Goal: Information Seeking & Learning: Learn about a topic

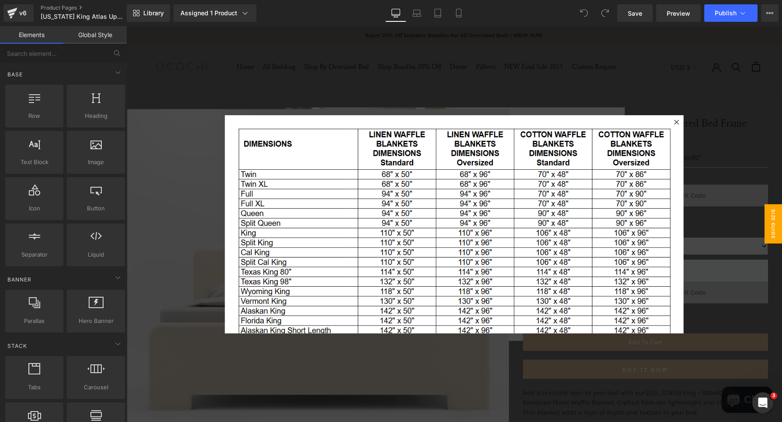
click at [703, 142] on div at bounding box center [454, 224] width 656 height 396
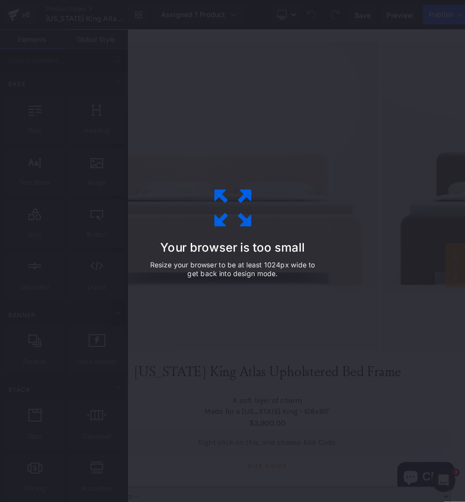
scroll to position [72, 0]
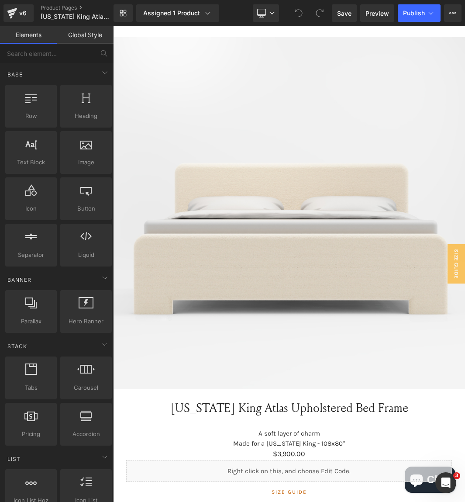
drag, startPoint x: 475, startPoint y: 26, endPoint x: 127, endPoint y: 34, distance: 348.2
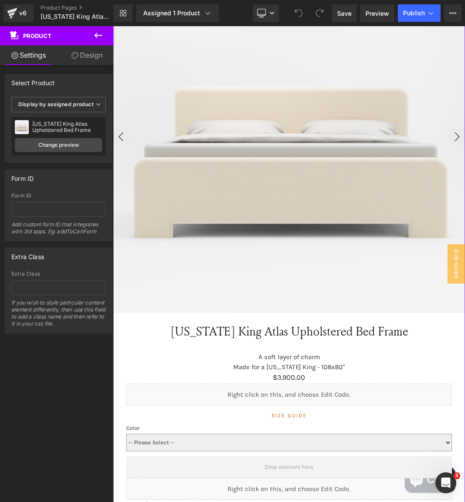
scroll to position [149, 0]
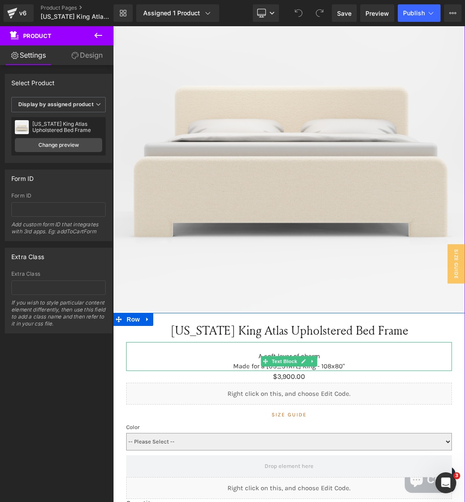
click at [332, 362] on p "Made for a [US_STATE] King - 108x80"" at bounding box center [289, 366] width 326 height 10
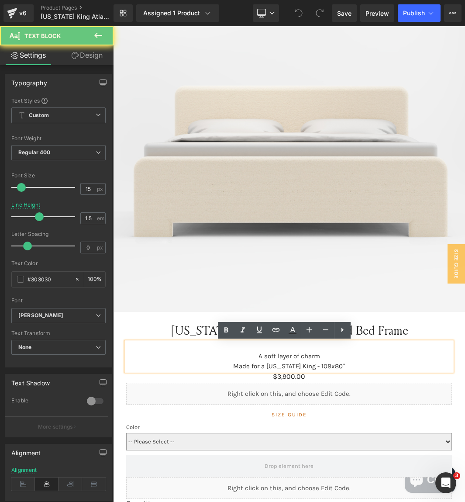
click at [332, 362] on p "Made for a [US_STATE] King - 108x80"" at bounding box center [289, 366] width 326 height 10
click at [321, 366] on p "Made for a [US_STATE] King - 108x80"" at bounding box center [289, 366] width 326 height 10
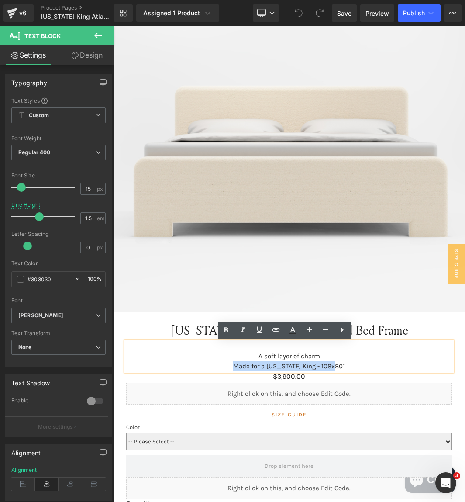
click at [321, 366] on p "Made for a [US_STATE] King - 108x80"" at bounding box center [289, 366] width 326 height 10
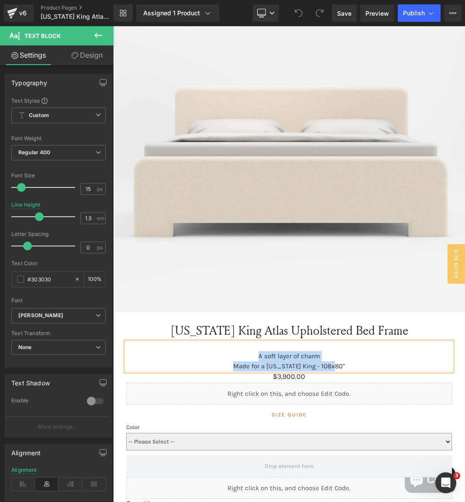
copy div "A soft layer of charm Made for a [US_STATE] King - 108x80""
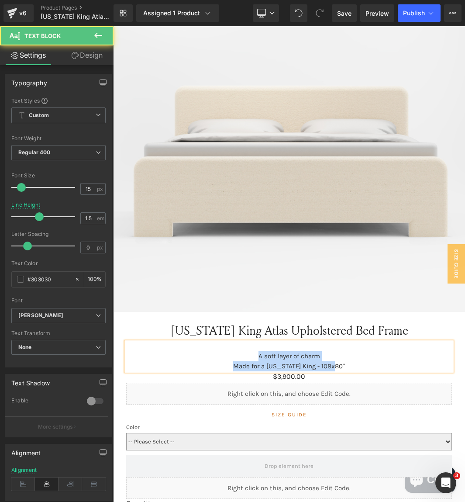
click at [283, 364] on p "Made for a [US_STATE] King - 108x80"" at bounding box center [289, 366] width 326 height 10
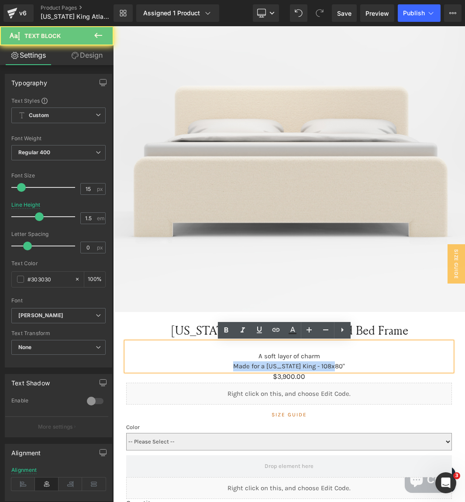
click at [283, 364] on p "Made for a [US_STATE] King - 108x80"" at bounding box center [289, 366] width 326 height 10
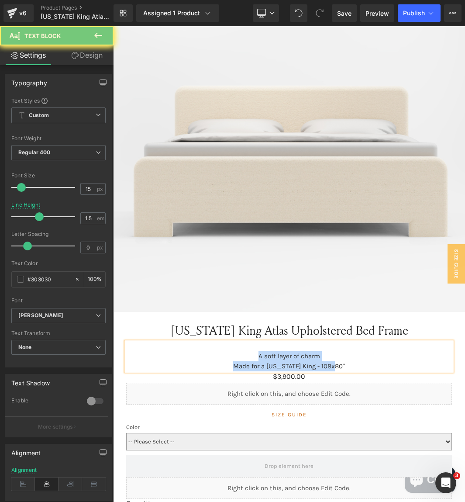
copy div "A soft layer of charm Made for a [US_STATE] King - 108x80""
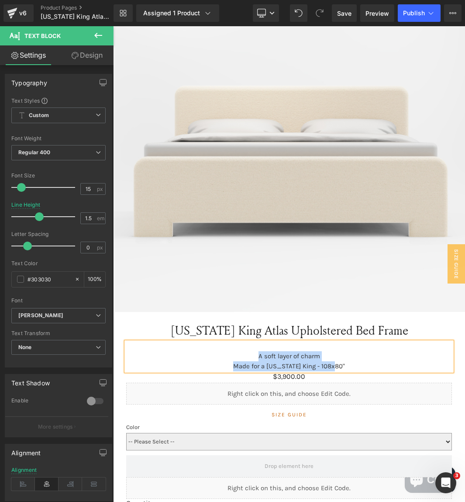
click at [290, 358] on p "A soft layer of charm" at bounding box center [289, 356] width 326 height 10
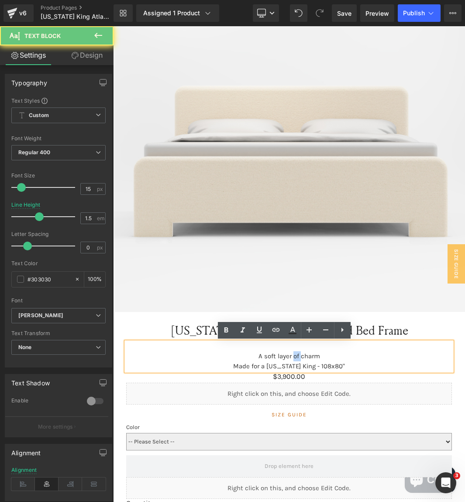
click at [290, 358] on p "A soft layer of charm" at bounding box center [289, 356] width 326 height 10
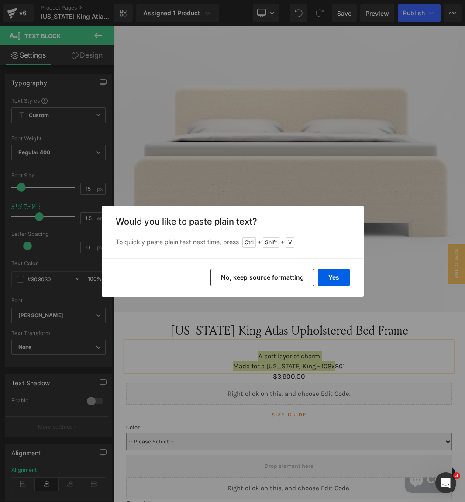
click at [282, 283] on button "No, keep source formatting" at bounding box center [263, 277] width 104 height 17
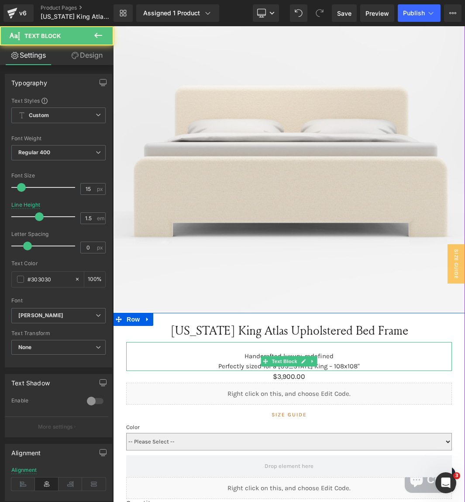
click at [334, 366] on p "Handcrafted luxury, redefined Perfectly sized for a [US_STATE] King – 108x108"" at bounding box center [289, 361] width 326 height 20
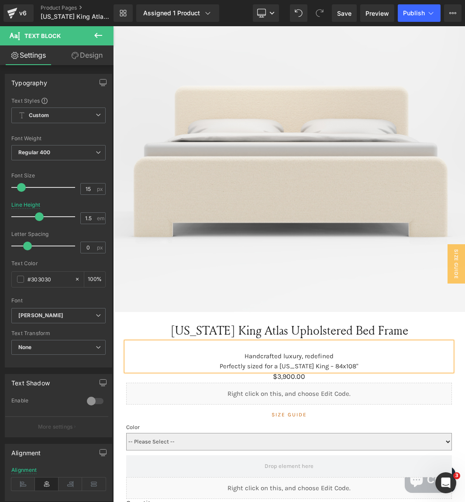
click at [345, 363] on p "Handcrafted luxury, redefined Perfectly sized for a [US_STATE] King – 84x108"" at bounding box center [289, 361] width 326 height 20
drag, startPoint x: 332, startPoint y: 355, endPoint x: 279, endPoint y: 354, distance: 52.4
click at [279, 354] on p "Handcrafted luxury, redefined Perfectly sized for a [US_STATE] King – 84x84"" at bounding box center [289, 361] width 326 height 20
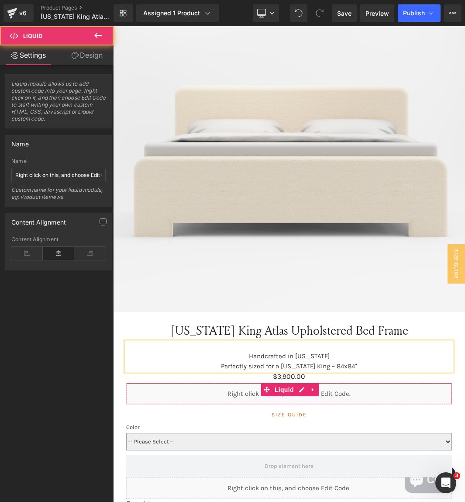
click at [168, 383] on div "Liquid" at bounding box center [289, 394] width 326 height 22
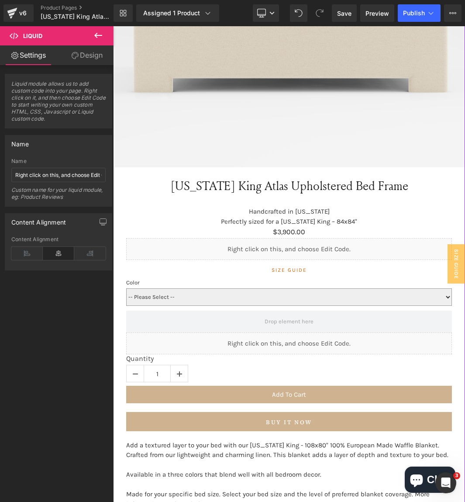
scroll to position [490, 0]
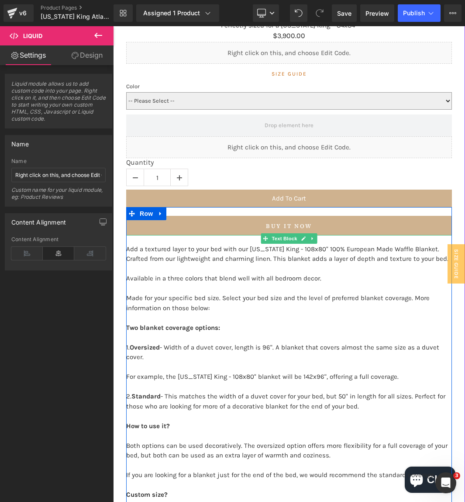
click at [196, 299] on p "Made for your specific bed size. Select your bed size and the level of preferre…" at bounding box center [289, 303] width 326 height 20
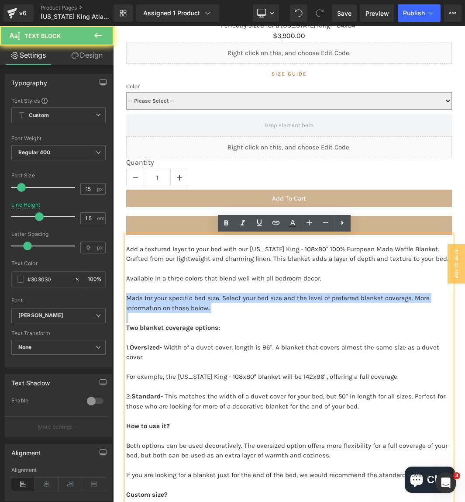
click at [196, 299] on p "Made for your specific bed size. Select your bed size and the level of preferre…" at bounding box center [289, 303] width 326 height 20
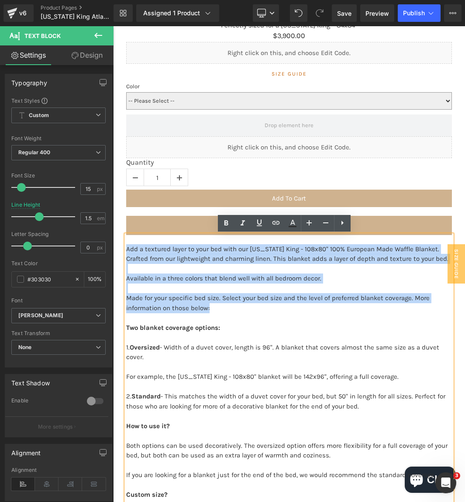
drag, startPoint x: 215, startPoint y: 310, endPoint x: 122, endPoint y: 248, distance: 112.1
click at [126, 248] on div "Add a textured layer to your bed with our [US_STATE] King - 108x80" 100% Europe…" at bounding box center [289, 420] width 326 height 371
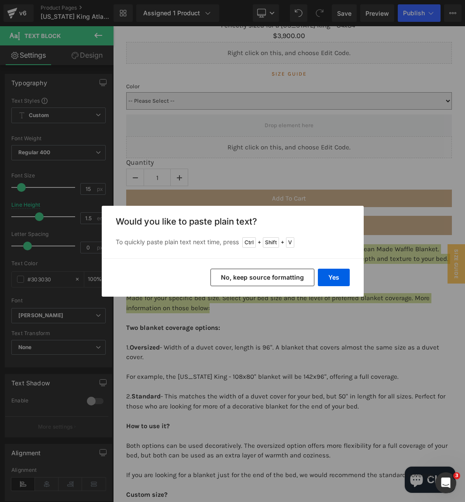
click at [266, 280] on button "No, keep source formatting" at bounding box center [263, 277] width 104 height 17
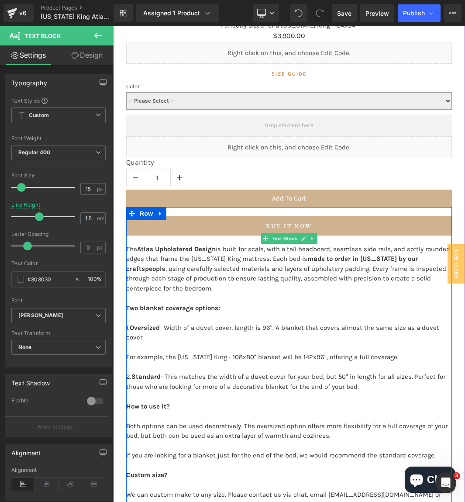
click at [126, 246] on p "The Atlas Upholstered Design is built for scale, with a tall headboard, seamles…" at bounding box center [289, 268] width 326 height 49
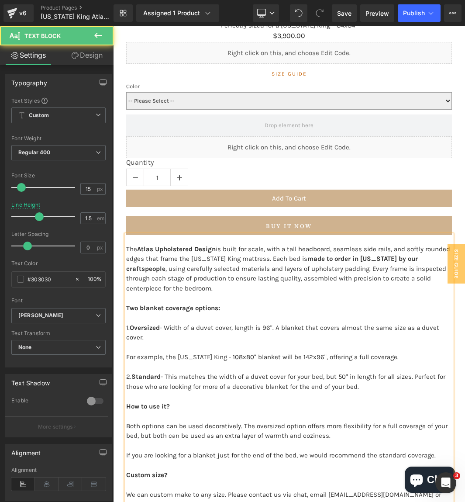
click at [272, 311] on p "Two blanket coverage options:" at bounding box center [289, 308] width 326 height 10
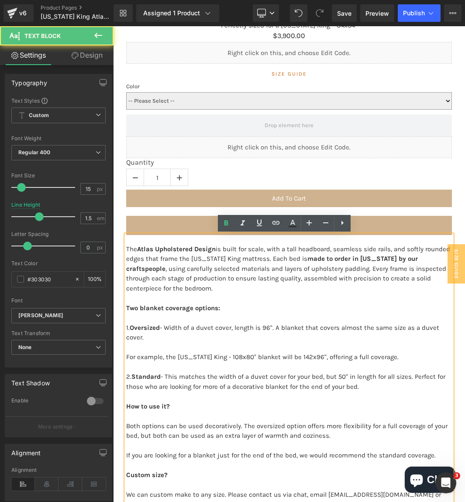
click at [126, 307] on strong "Two blanket coverage options:" at bounding box center [173, 308] width 94 height 8
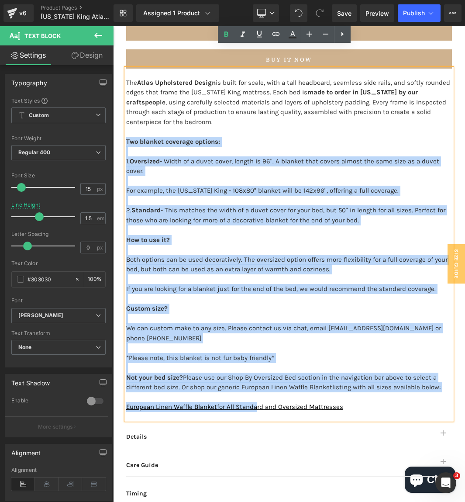
scroll to position [794, 0]
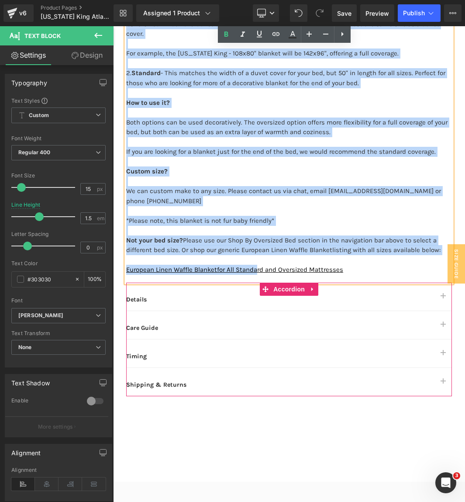
drag, startPoint x: 121, startPoint y: 307, endPoint x: 375, endPoint y: 282, distance: 255.0
click at [375, 282] on div "[US_STATE] King Atlas Upholstered Bed Frame (P) Title Handcrafted in [US_STATE]…" at bounding box center [289, 38] width 326 height 718
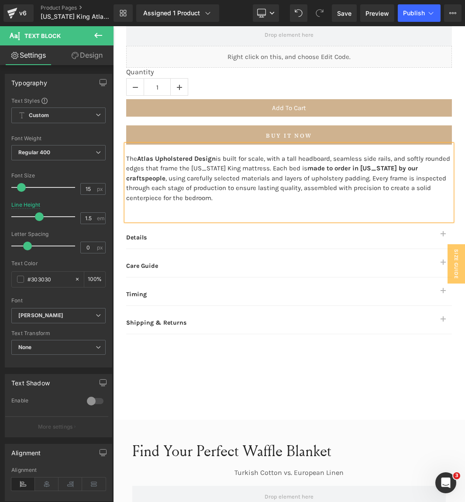
scroll to position [580, 0]
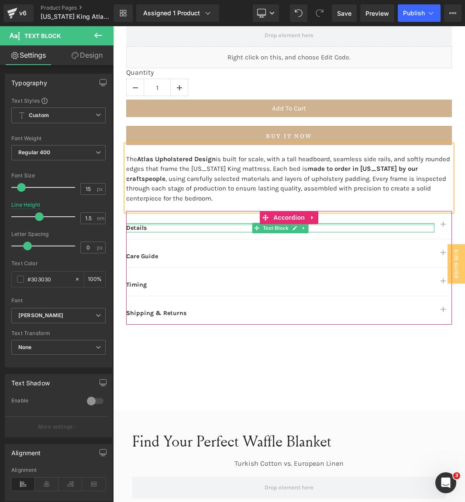
click at [144, 224] on div at bounding box center [280, 224] width 308 height 2
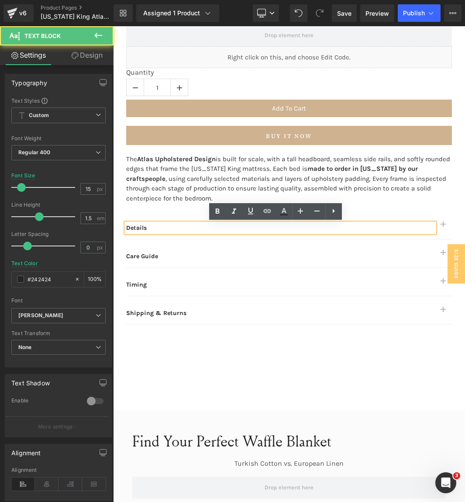
click at [140, 228] on strong "Details" at bounding box center [136, 227] width 21 height 7
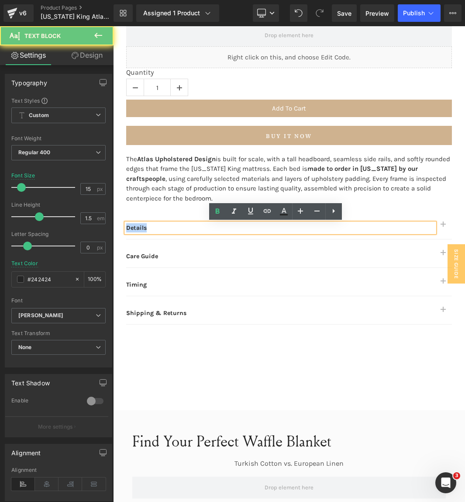
click at [140, 228] on strong "Details" at bounding box center [136, 227] width 21 height 7
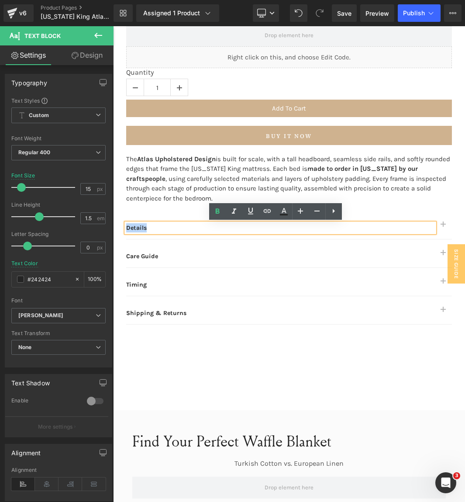
click at [140, 228] on strong "Details" at bounding box center [136, 227] width 21 height 7
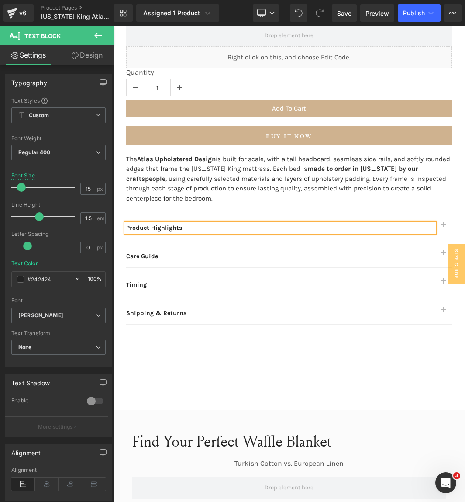
click at [439, 227] on button "button" at bounding box center [443, 225] width 17 height 28
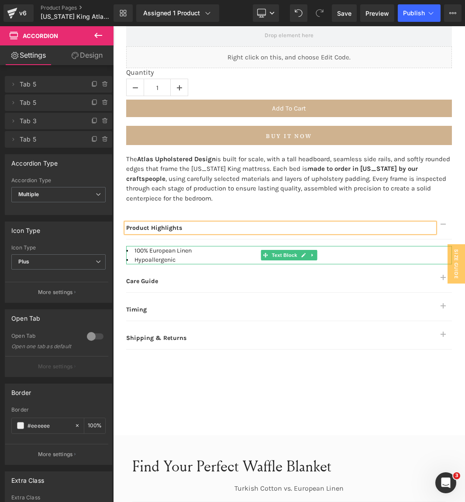
click at [194, 249] on li "100% European Linen" at bounding box center [289, 250] width 326 height 9
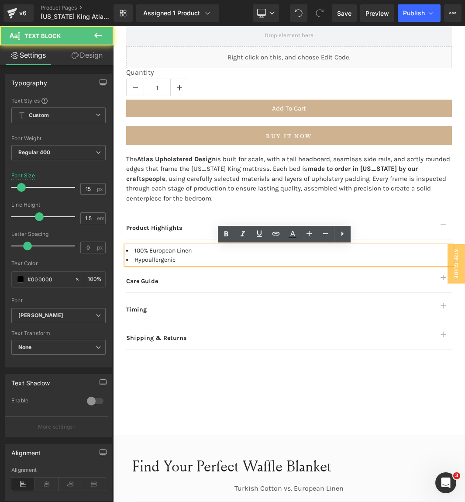
click at [155, 255] on li "Hypoallergenic" at bounding box center [289, 259] width 326 height 9
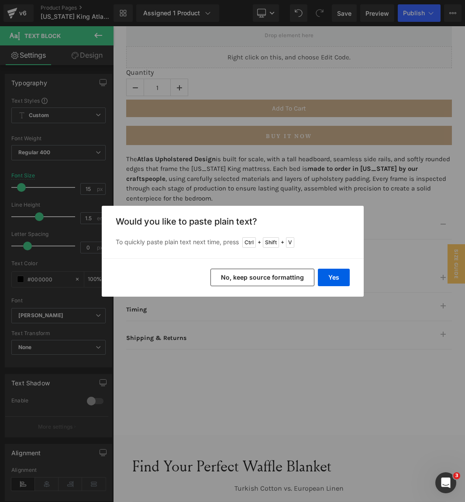
click at [276, 280] on button "No, keep source formatting" at bounding box center [263, 277] width 104 height 17
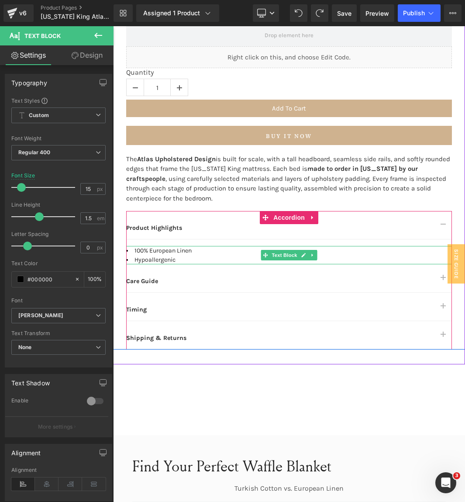
click at [165, 256] on li "Hypoallergenic" at bounding box center [289, 259] width 326 height 9
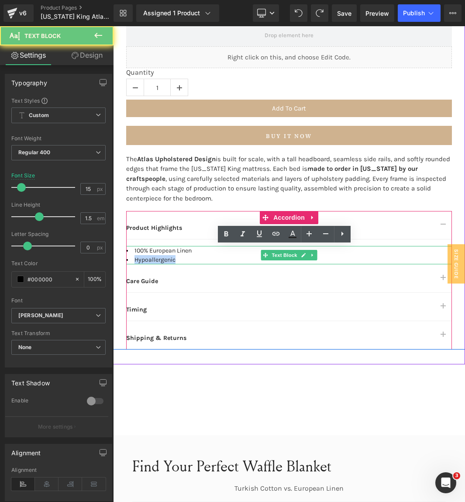
click at [165, 256] on li "Hypoallergenic" at bounding box center [289, 259] width 326 height 9
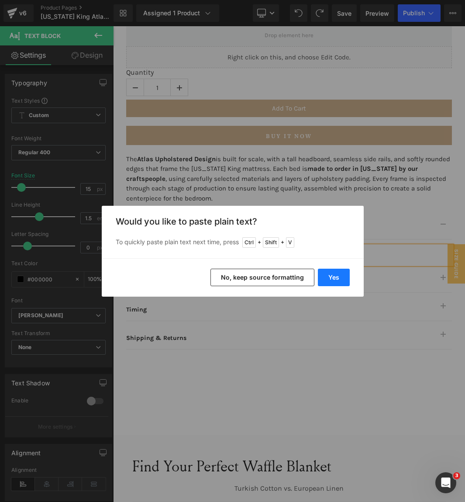
click at [332, 280] on button "Yes" at bounding box center [334, 277] width 32 height 17
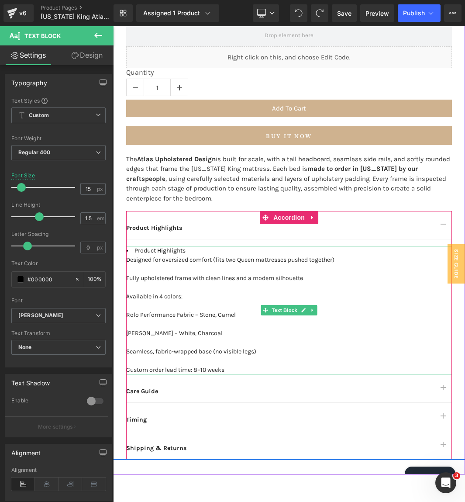
click at [139, 260] on font "Designed for oversized comfort (fits two Queen mattresses pushed together)" at bounding box center [230, 259] width 208 height 7
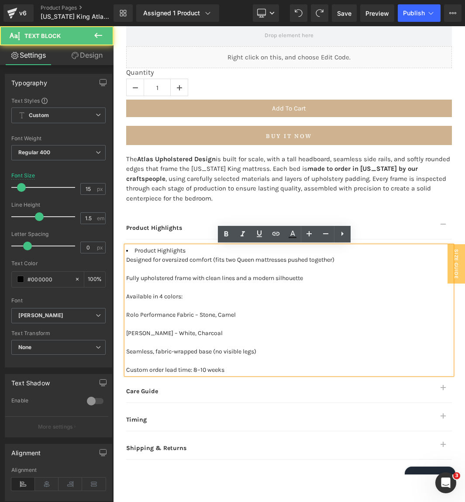
click at [126, 258] on div "Product Highlights Designed for oversized comfort (fits two Queen mattresses pu…" at bounding box center [289, 310] width 326 height 128
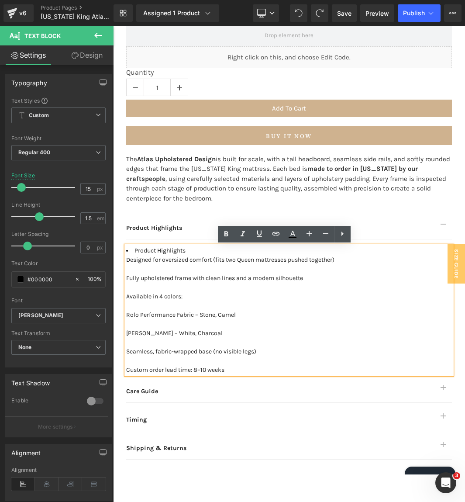
click at [126, 258] on div "Product Highlights Designed for oversized comfort (fits two Queen mattresses pu…" at bounding box center [289, 310] width 326 height 128
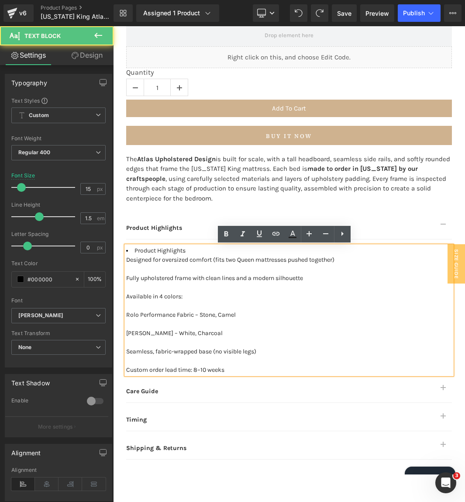
click at [126, 258] on font "Designed for oversized comfort (fits two Queen mattresses pushed together)" at bounding box center [230, 259] width 208 height 7
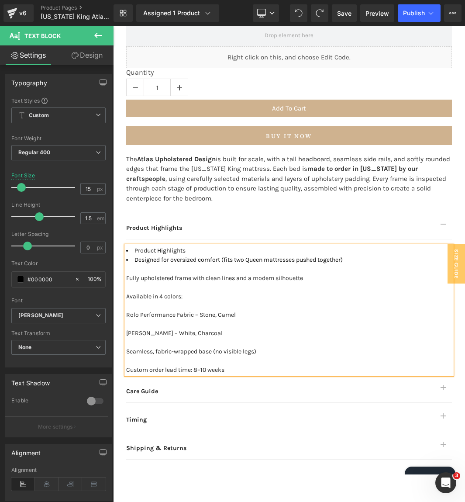
click at [126, 279] on font "Fully upholstered frame with clean lines and a modern silhouette" at bounding box center [214, 277] width 177 height 7
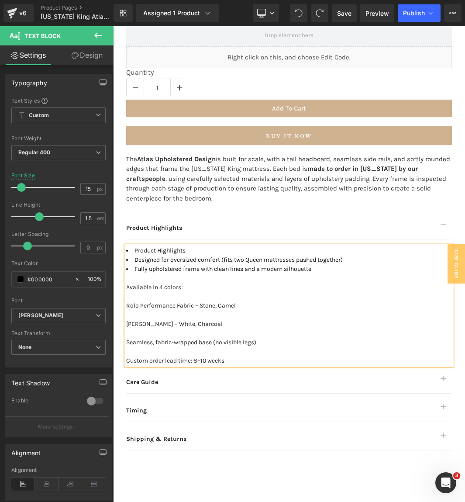
click at [126, 286] on font "Available in 4 colors:" at bounding box center [154, 286] width 56 height 7
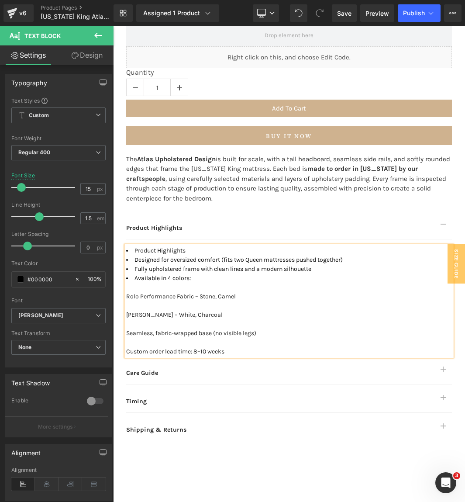
click at [126, 296] on font "Rolo Performance Fabric – Stone, Camel" at bounding box center [181, 296] width 110 height 7
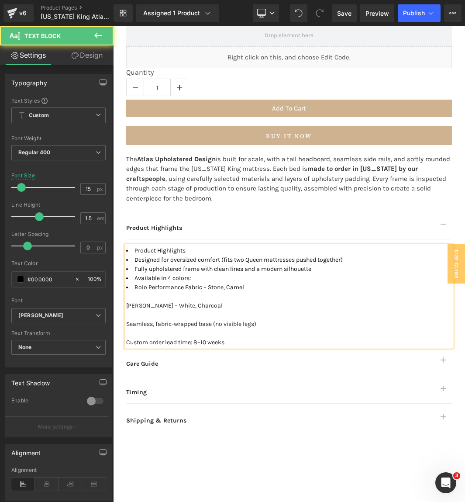
click at [126, 307] on font "[PERSON_NAME] – White, Charcoal" at bounding box center [174, 305] width 97 height 7
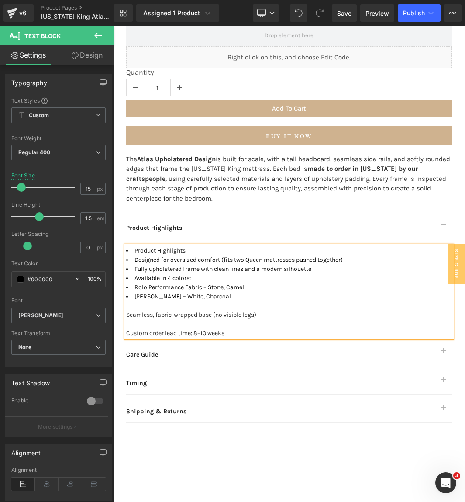
click at [126, 313] on div "Product Highlights Designed for oversized comfort (fits two Queen mattresses pu…" at bounding box center [289, 292] width 326 height 92
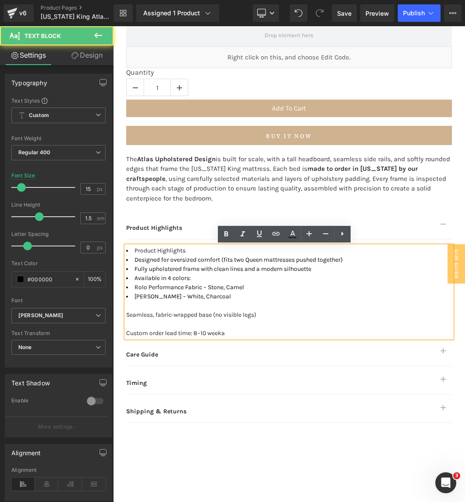
click at [126, 313] on font "Seamless, fabric-wrapped base (no visible legs)" at bounding box center [191, 314] width 130 height 7
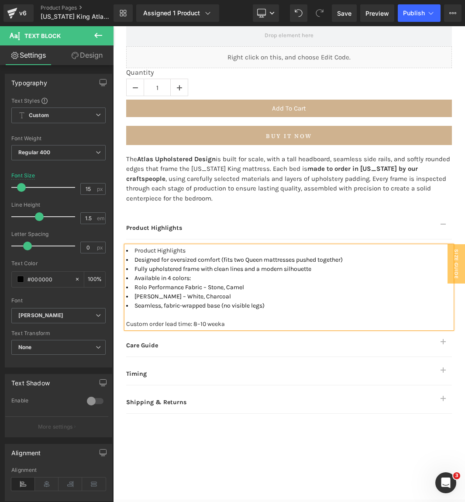
click at [227, 318] on div at bounding box center [289, 314] width 326 height 9
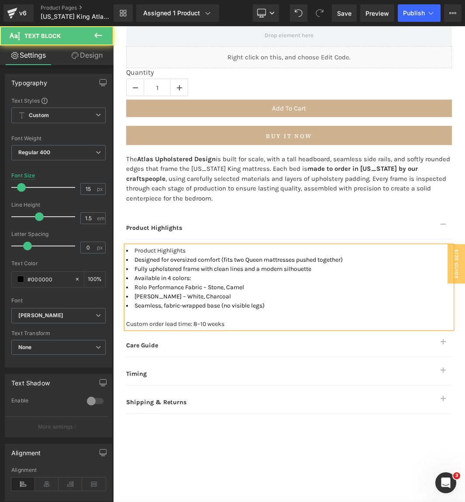
click at [126, 325] on font "Custom order lead time: 8–10 weeks" at bounding box center [175, 323] width 98 height 7
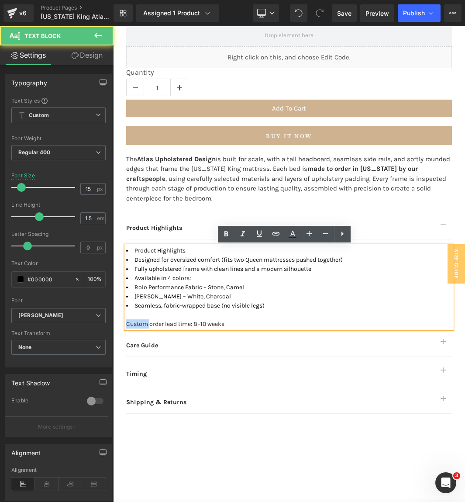
click at [126, 325] on font "Custom order lead time: 8–10 weeks" at bounding box center [175, 323] width 98 height 7
click at [126, 323] on font "Custom order lead time: 8–10 weeks" at bounding box center [175, 323] width 98 height 7
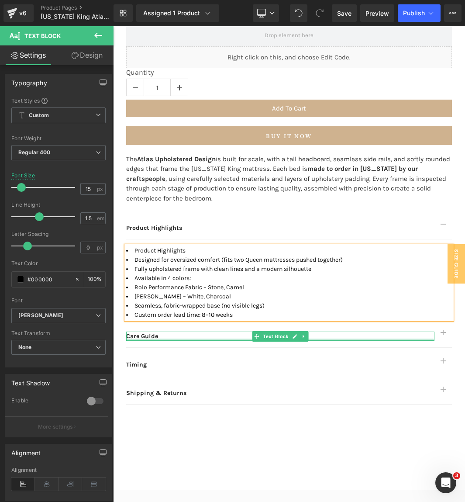
click at [145, 339] on div "Care Guide Text Block" at bounding box center [280, 336] width 308 height 9
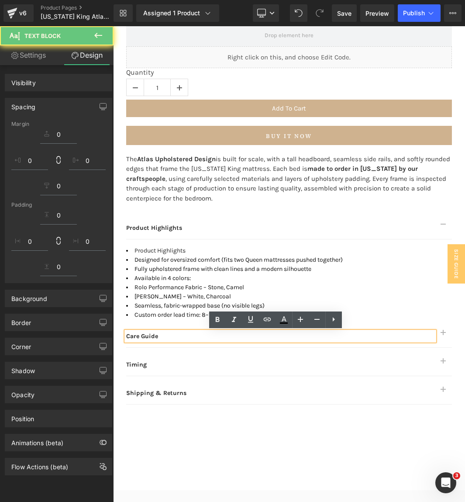
click at [138, 335] on strong "Care Guide" at bounding box center [142, 335] width 32 height 7
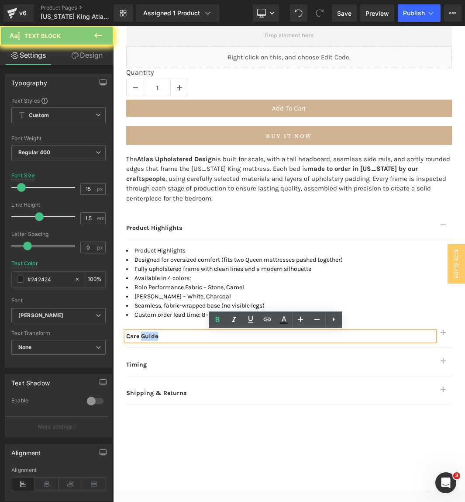
click at [138, 335] on strong "Care Guide" at bounding box center [142, 335] width 32 height 7
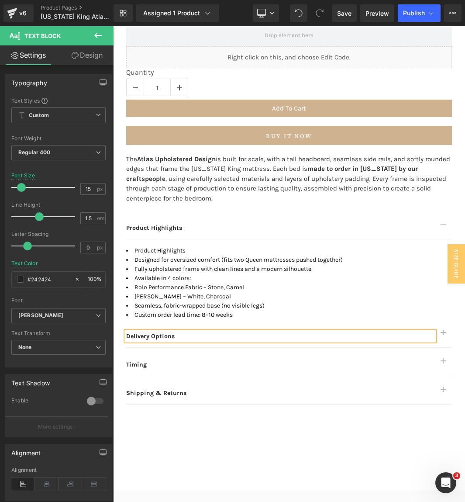
click at [440, 335] on button "button" at bounding box center [443, 333] width 17 height 28
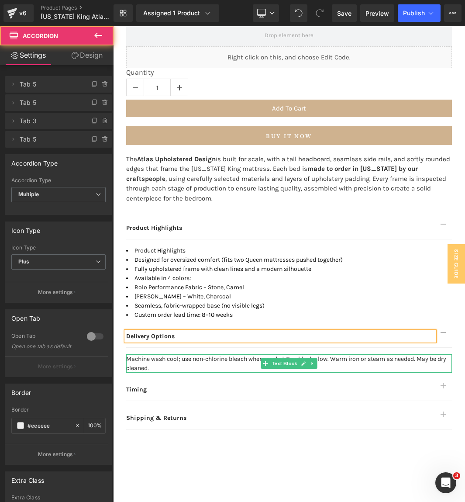
click at [168, 361] on span "Machine wash cool; use non-chlorine bleach when needed. Tumble dry low. Warm ir…" at bounding box center [286, 363] width 320 height 17
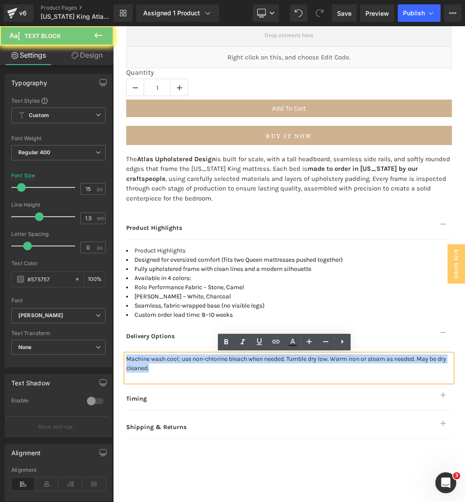
click at [168, 361] on span "Machine wash cool; use non-chlorine bleach when needed. Tumble dry low. Warm ir…" at bounding box center [286, 363] width 320 height 17
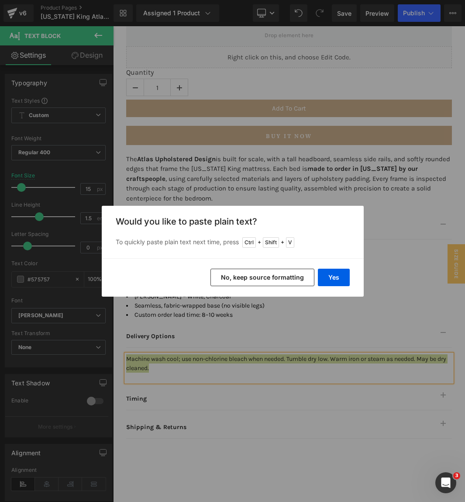
click at [273, 279] on button "No, keep source formatting" at bounding box center [263, 277] width 104 height 17
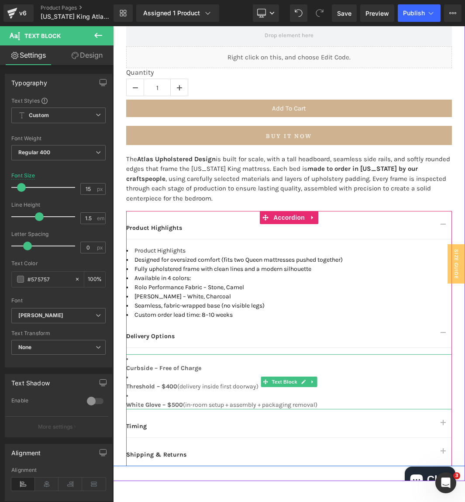
click at [126, 367] on strong "Curbside – Free of Charge" at bounding box center [163, 367] width 75 height 7
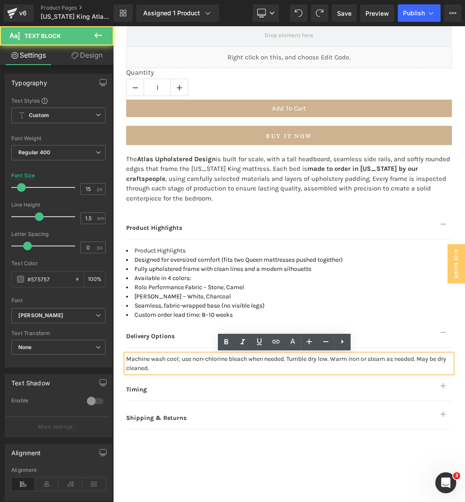
click at [152, 366] on div "Machine wash cool; use non-chlorine bleach when needed. Tumble dry low. Warm ir…" at bounding box center [289, 363] width 326 height 18
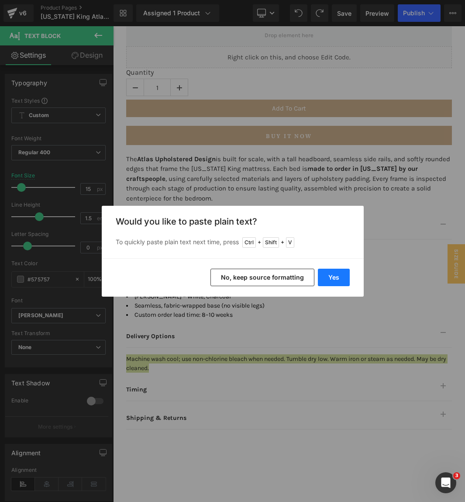
click at [328, 281] on button "Yes" at bounding box center [334, 277] width 32 height 17
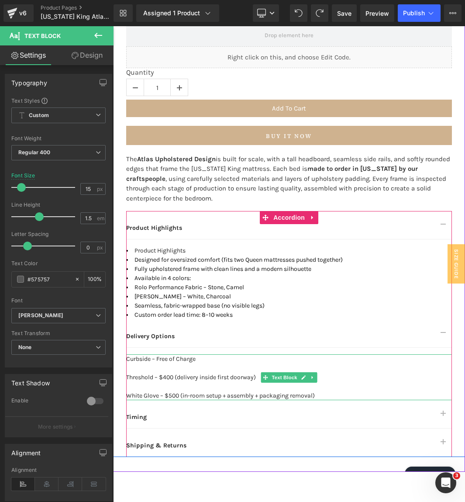
click at [162, 370] on div at bounding box center [289, 367] width 326 height 9
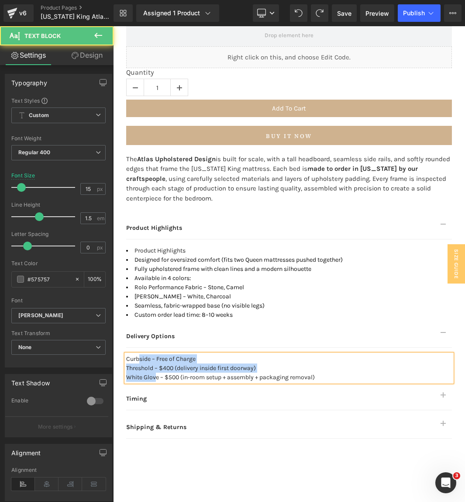
drag, startPoint x: 152, startPoint y: 376, endPoint x: 134, endPoint y: 350, distance: 31.7
click at [134, 350] on article "Curbside – Free of Charge Threshold – $400 (delivery inside first doorway) Whit…" at bounding box center [289, 365] width 326 height 34
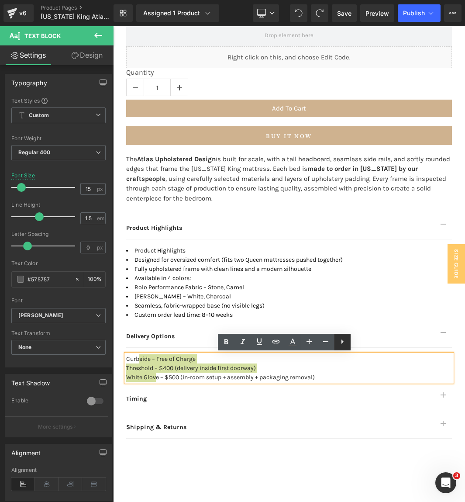
click at [342, 342] on icon at bounding box center [343, 341] width 2 height 4
click at [339, 346] on icon at bounding box center [342, 341] width 10 height 10
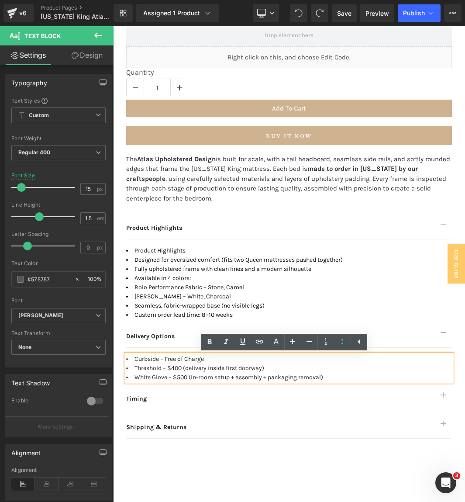
click at [328, 376] on li "White Glove – $500 (in-room setup + assembly + packaging removal)" at bounding box center [289, 377] width 326 height 9
click at [442, 332] on button "button" at bounding box center [443, 333] width 17 height 28
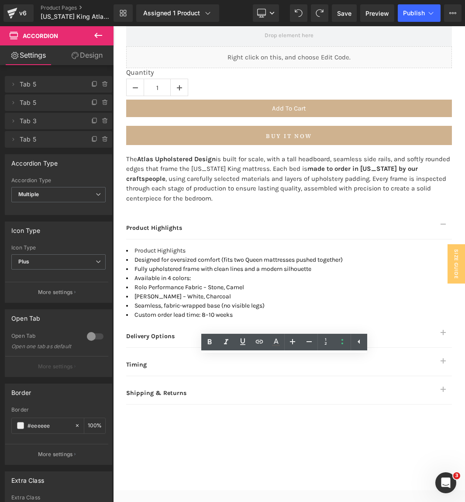
click at [439, 220] on button "button" at bounding box center [443, 225] width 17 height 28
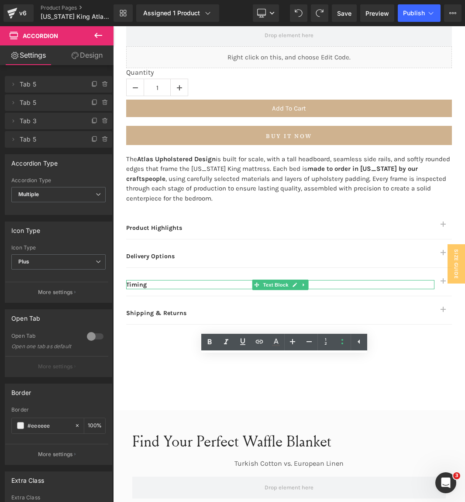
click at [135, 282] on strong "Timing" at bounding box center [136, 284] width 21 height 7
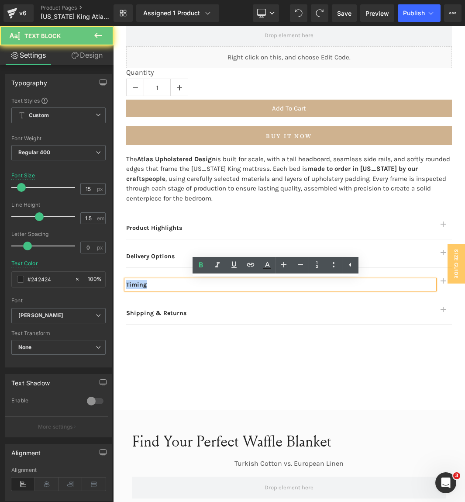
click at [135, 282] on strong "Timing" at bounding box center [136, 284] width 21 height 7
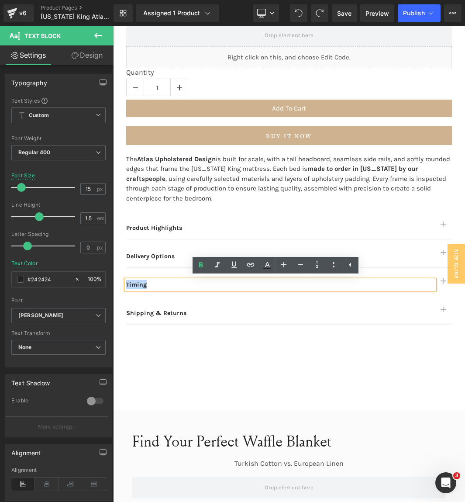
click at [448, 284] on div "SIZE GUIDE" at bounding box center [456, 264] width 17 height 40
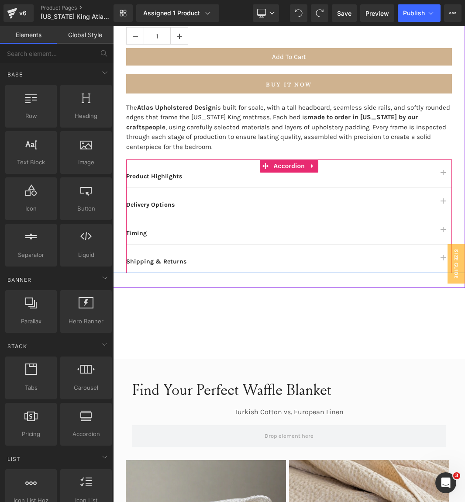
scroll to position [634, 0]
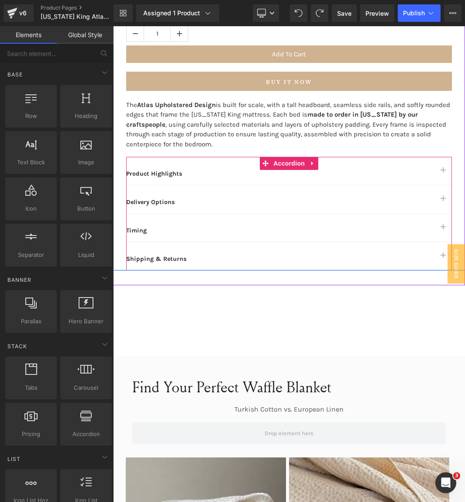
click at [443, 230] on span "button" at bounding box center [443, 230] width 0 height 0
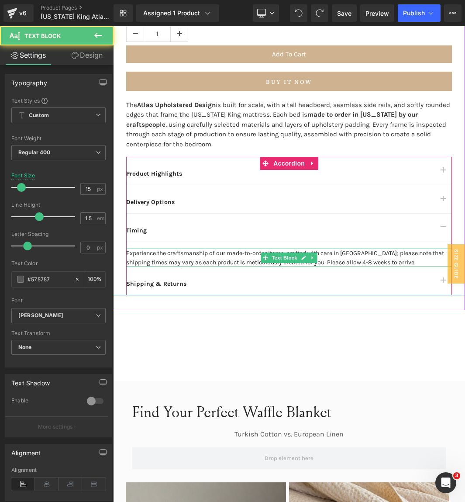
click at [225, 259] on span "Experience the craftsmanship of our made-to-order items, crafted with care in […" at bounding box center [285, 257] width 318 height 17
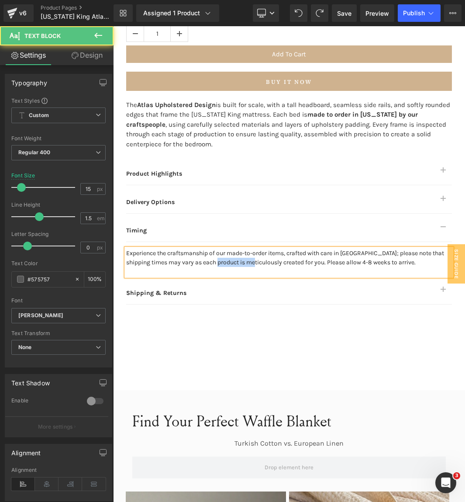
click at [225, 259] on span "Experience the craftsmanship of our made-to-order items, crafted with care in […" at bounding box center [285, 257] width 318 height 17
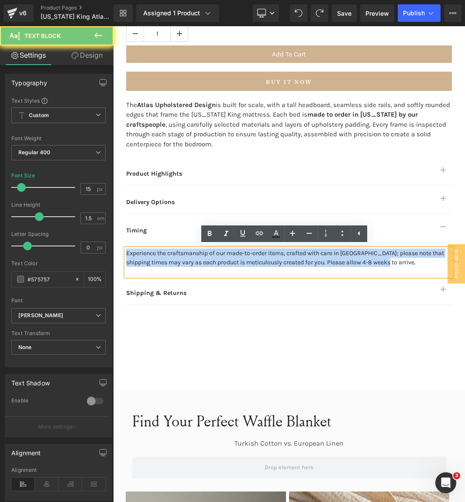
click at [225, 259] on span "Experience the craftsmanship of our made-to-order items, crafted with care in […" at bounding box center [285, 257] width 318 height 17
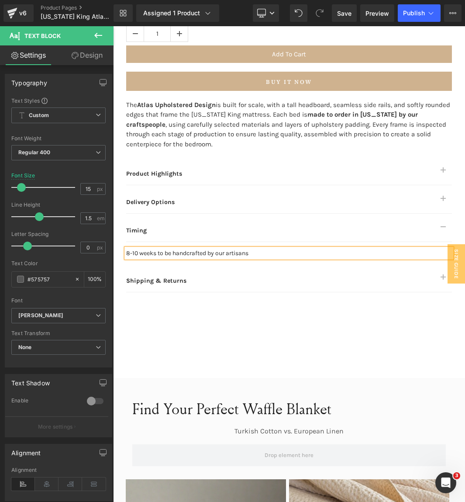
click at [445, 225] on button "button" at bounding box center [443, 228] width 17 height 28
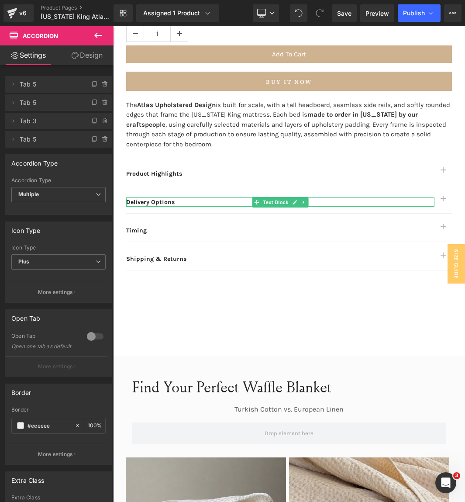
click at [142, 201] on strong "Delivery Options" at bounding box center [150, 201] width 48 height 7
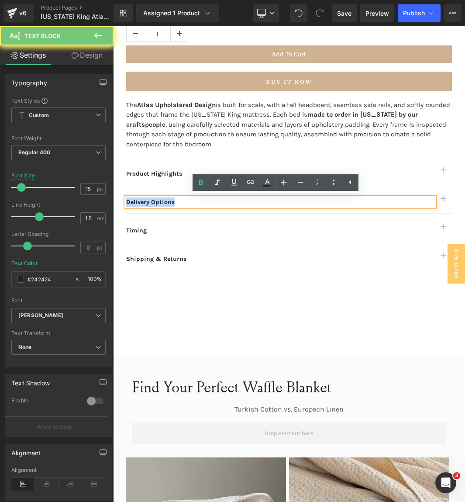
click at [142, 201] on strong "Delivery Options" at bounding box center [150, 201] width 48 height 7
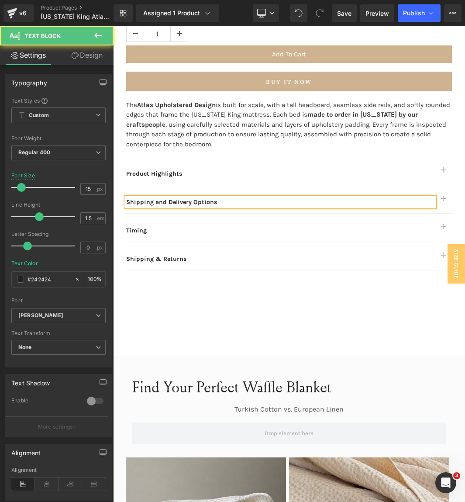
click at [142, 259] on strong "Shipping & Returns" at bounding box center [156, 258] width 60 height 7
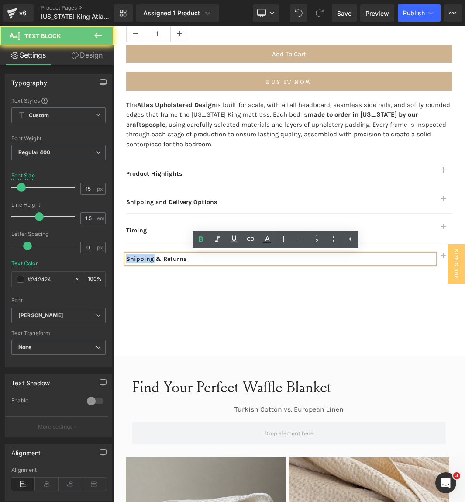
click at [142, 259] on strong "Shipping & Returns" at bounding box center [156, 258] width 60 height 7
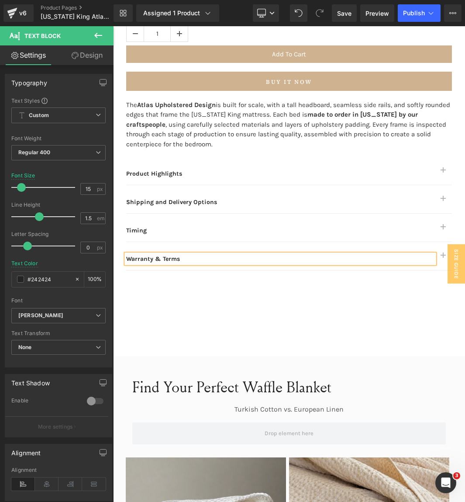
scroll to position [741, 0]
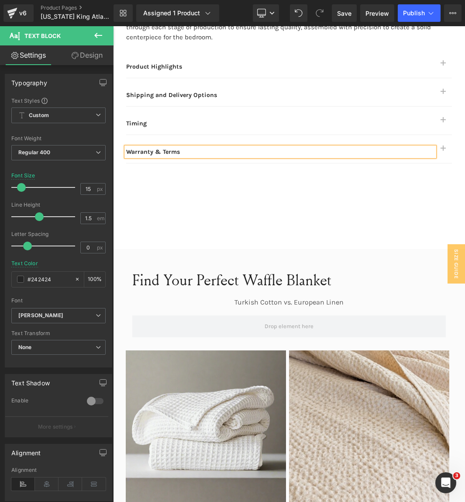
click at [442, 147] on button "button" at bounding box center [443, 149] width 17 height 28
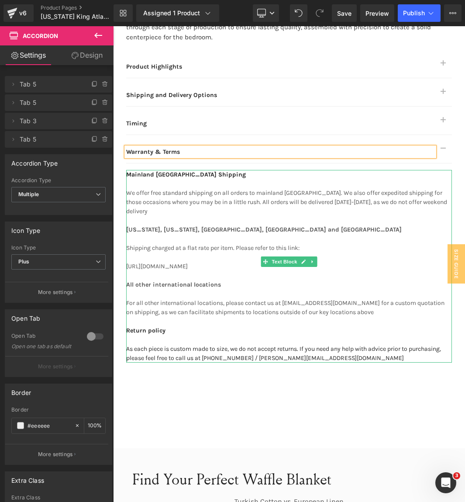
click at [228, 298] on div "For all other international locations, please contact us at [EMAIL_ADDRESS][DOM…" at bounding box center [289, 307] width 326 height 18
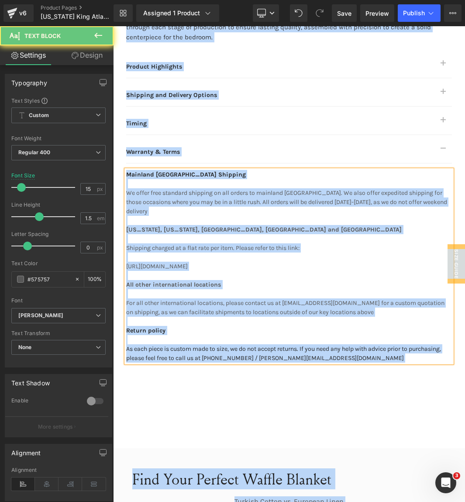
click at [228, 298] on div "For all other international locations, please contact us at [EMAIL_ADDRESS][DOM…" at bounding box center [289, 307] width 326 height 18
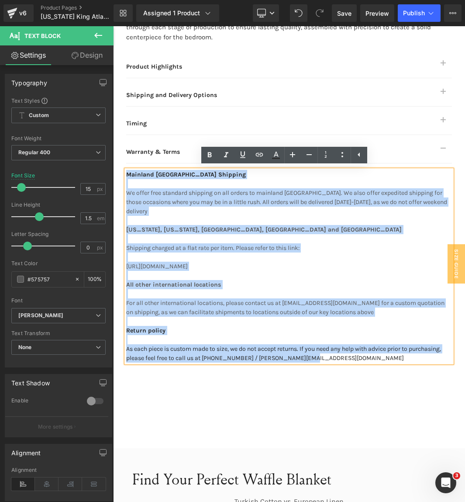
drag, startPoint x: 311, startPoint y: 352, endPoint x: 115, endPoint y: 176, distance: 263.8
click at [115, 176] on div "[US_STATE] King Atlas Upholstered Bed Frame (P) Title Handcrafted in [US_STATE]…" at bounding box center [289, 42] width 352 height 642
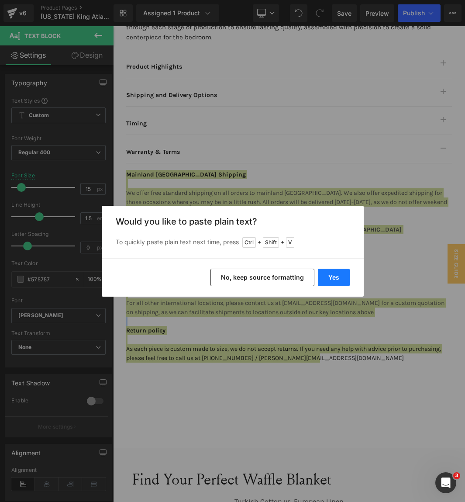
click at [328, 276] on button "Yes" at bounding box center [334, 277] width 32 height 17
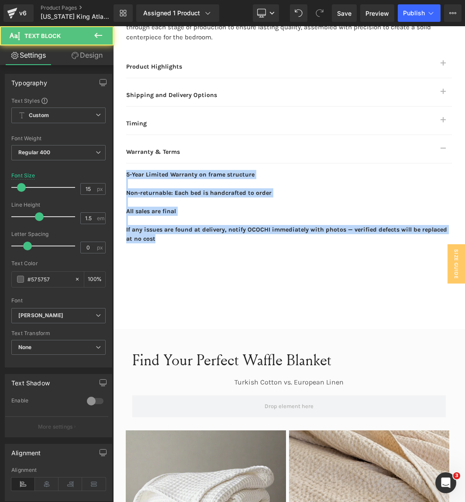
drag, startPoint x: 144, startPoint y: 240, endPoint x: 104, endPoint y: 171, distance: 79.9
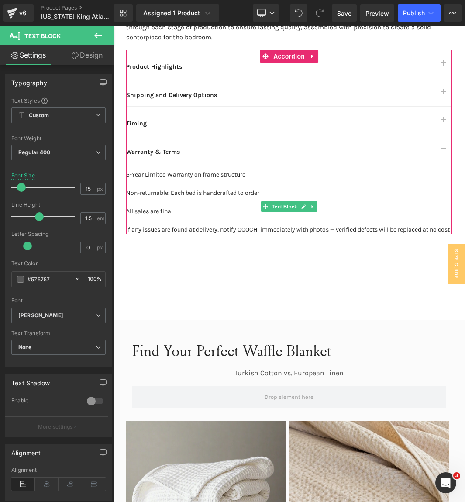
click at [136, 184] on div at bounding box center [289, 183] width 326 height 9
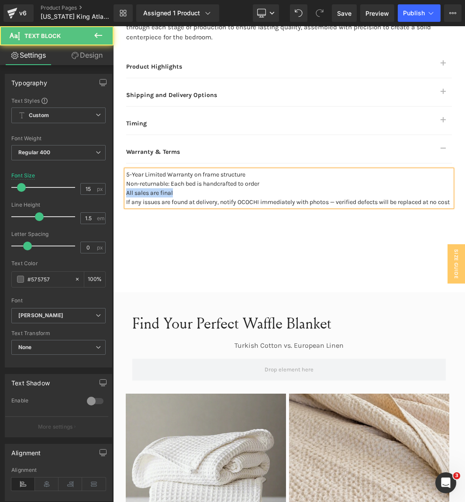
drag, startPoint x: 177, startPoint y: 191, endPoint x: 122, endPoint y: 192, distance: 55.5
click at [126, 192] on div "All sales are final" at bounding box center [289, 192] width 326 height 9
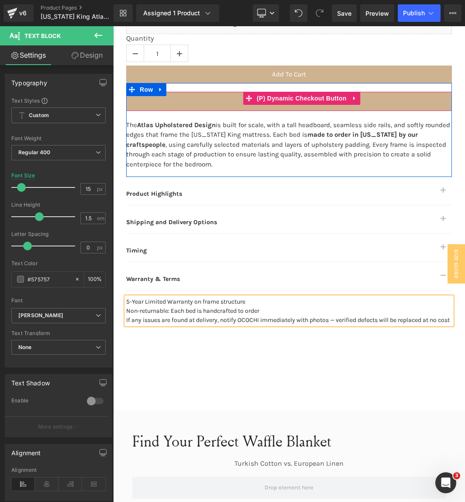
scroll to position [693, 0]
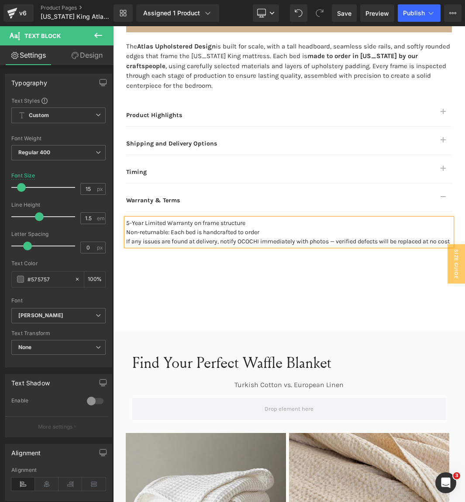
click at [437, 198] on button "button" at bounding box center [443, 197] width 17 height 28
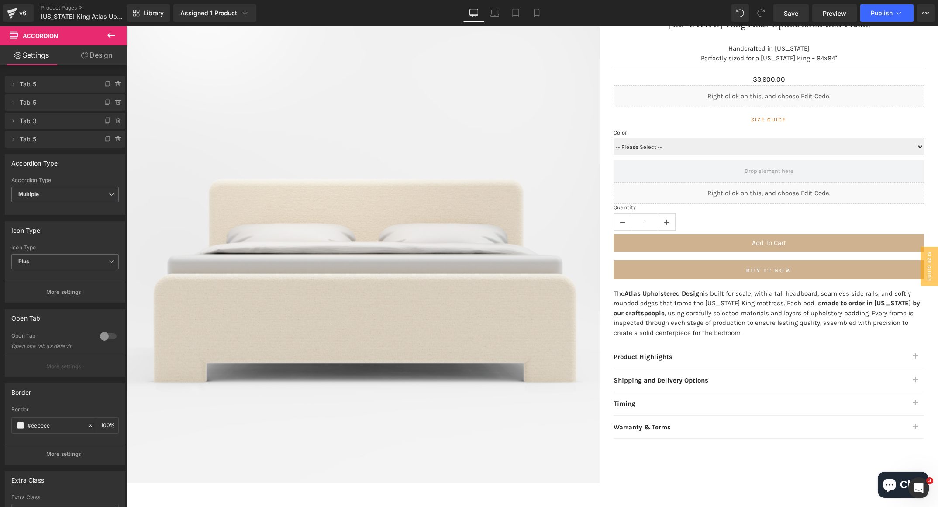
scroll to position [100, 0]
click at [586, 244] on button "›" at bounding box center [592, 246] width 16 height 16
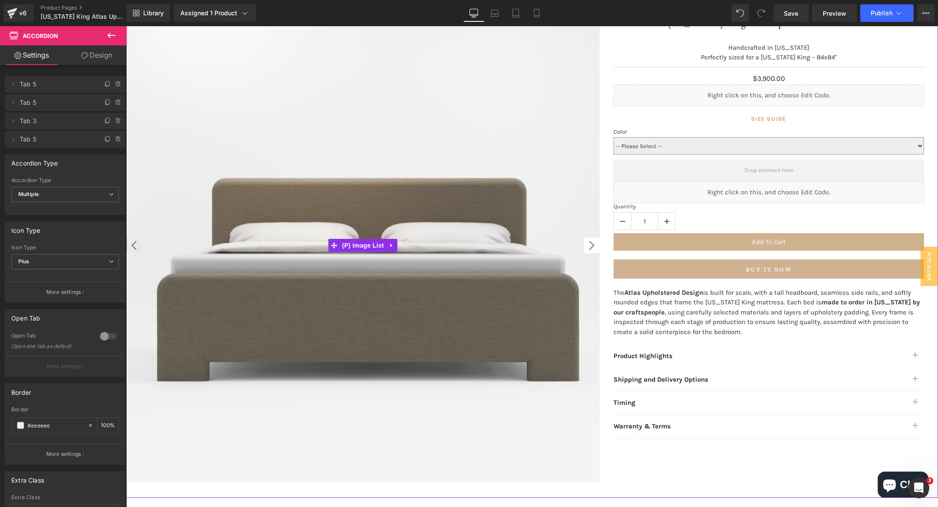
click at [586, 244] on button "›" at bounding box center [592, 246] width 16 height 16
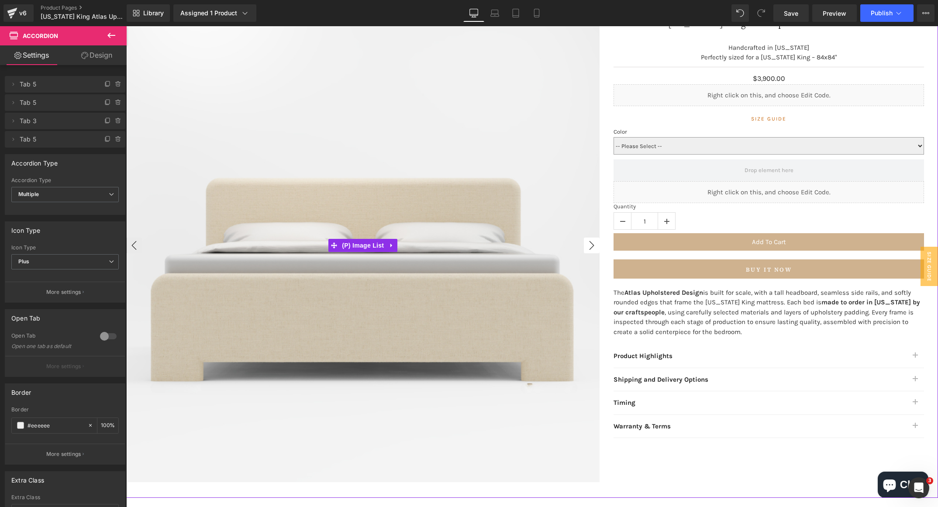
click at [586, 244] on button "›" at bounding box center [592, 246] width 16 height 16
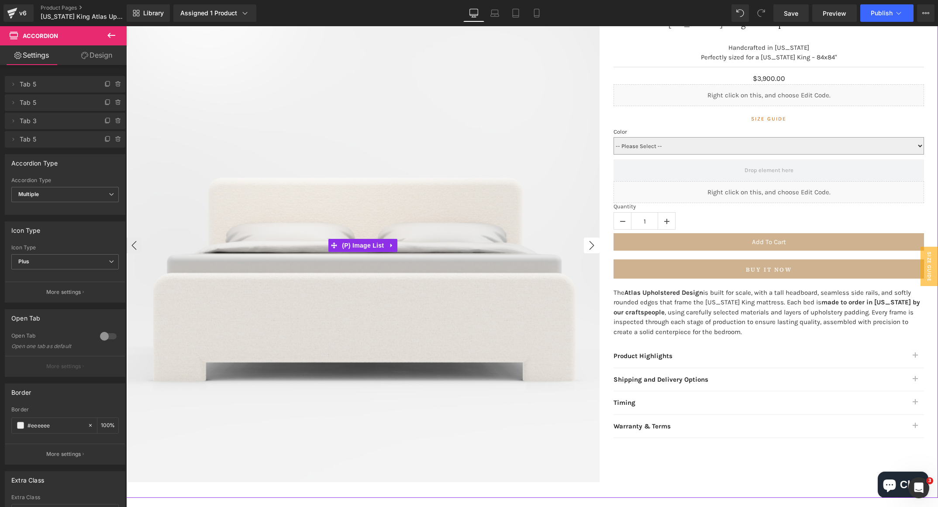
click at [586, 244] on button "›" at bounding box center [592, 246] width 16 height 16
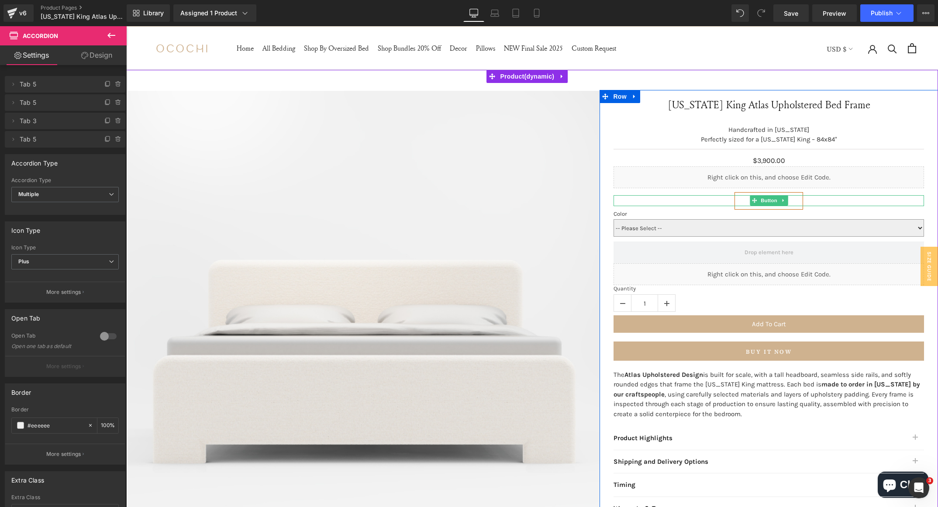
scroll to position [18, 0]
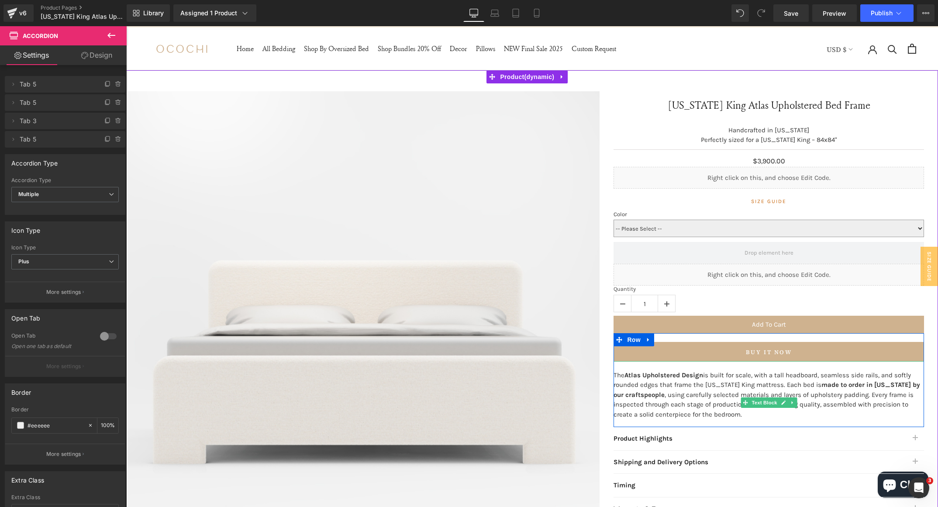
click at [659, 398] on strong "made to order in [US_STATE] by our craftspeople" at bounding box center [767, 390] width 307 height 18
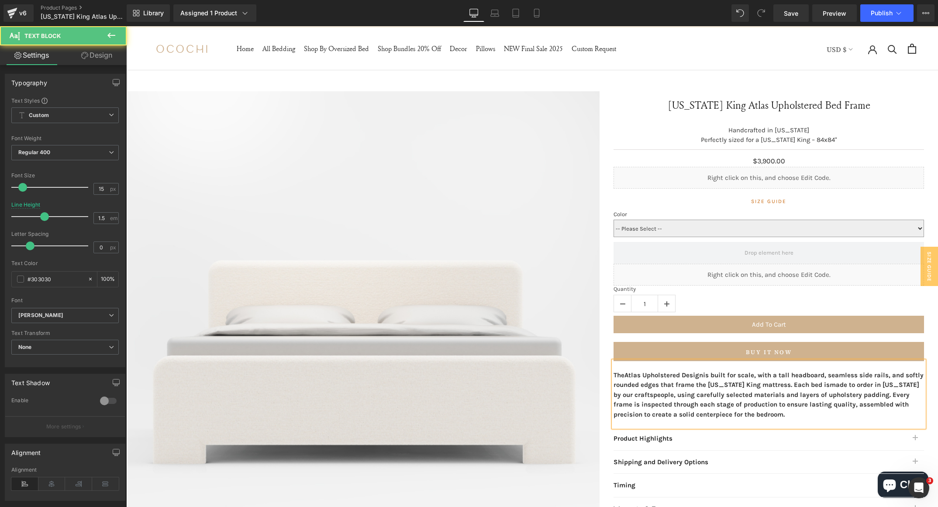
click at [705, 400] on p "The Atlas Upholstered Design is built for scale, with a tall headboard, seamles…" at bounding box center [769, 394] width 311 height 49
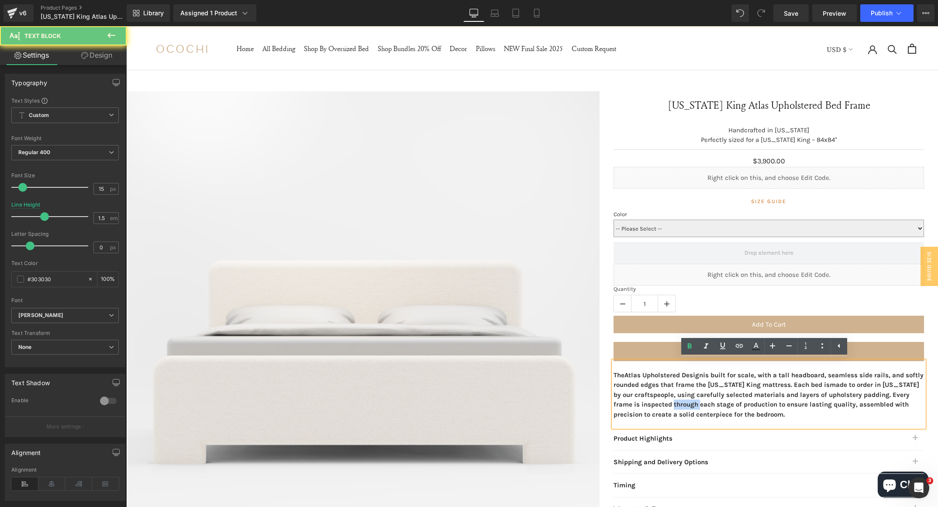
click at [705, 400] on p "The Atlas Upholstered Design is built for scale, with a tall headboard, seamles…" at bounding box center [769, 394] width 311 height 49
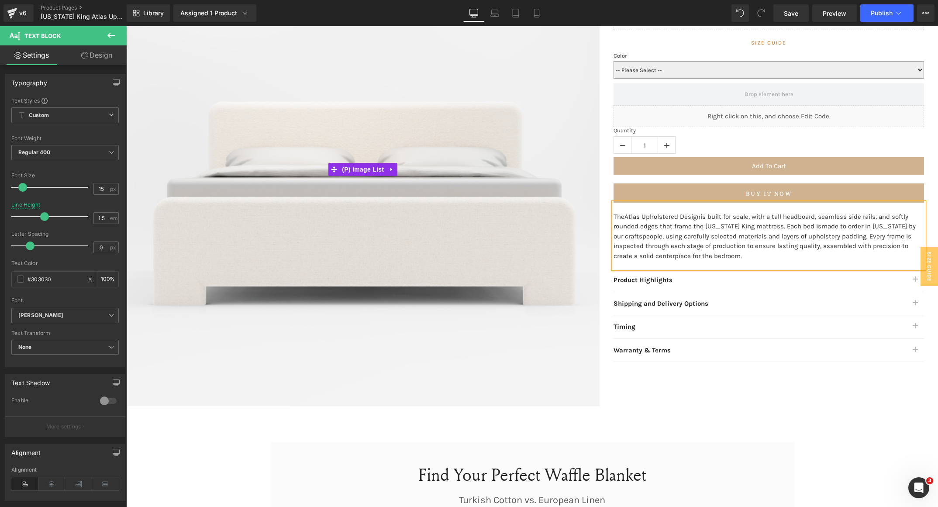
scroll to position [177, 0]
click at [781, 295] on button "button" at bounding box center [915, 303] width 17 height 23
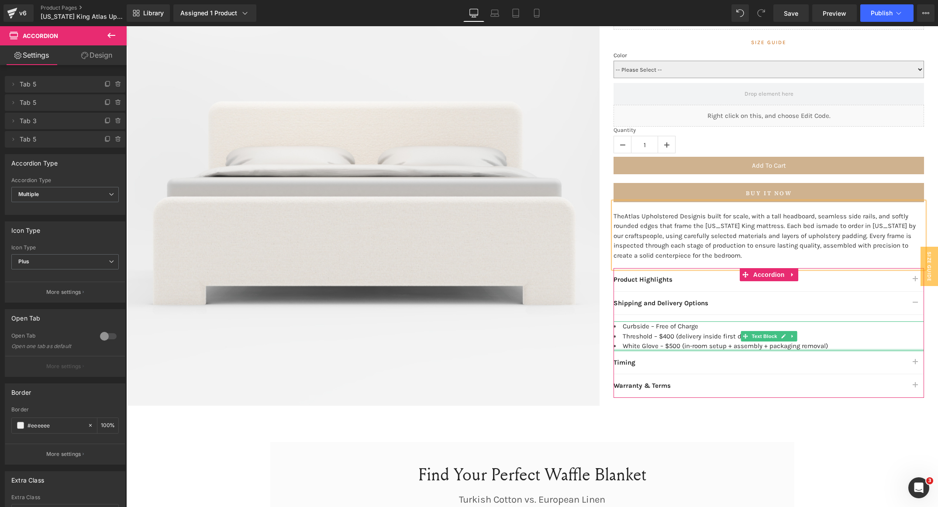
click at [781, 344] on li "White Glove – $500 (in-room setup + assembly + packaging removal)" at bounding box center [769, 346] width 311 height 10
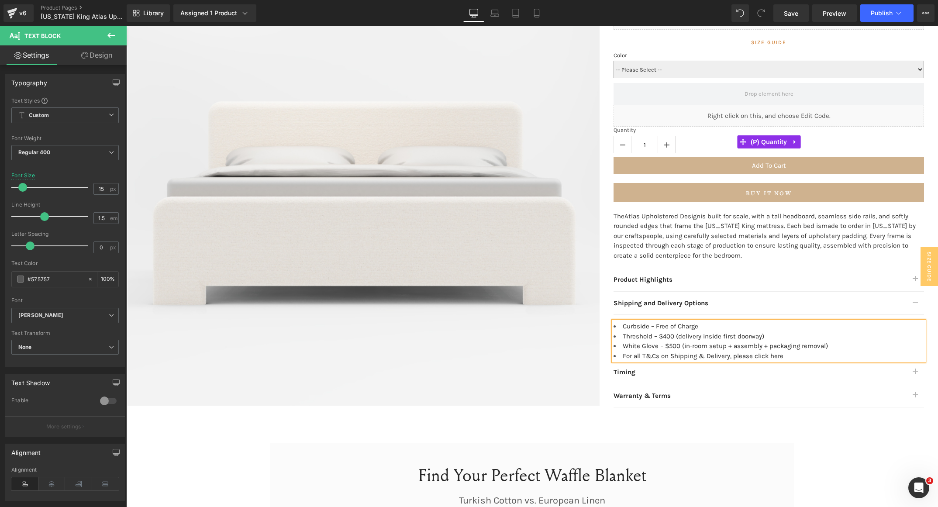
click at [781, 140] on div "Quantity 1" at bounding box center [769, 142] width 311 height 30
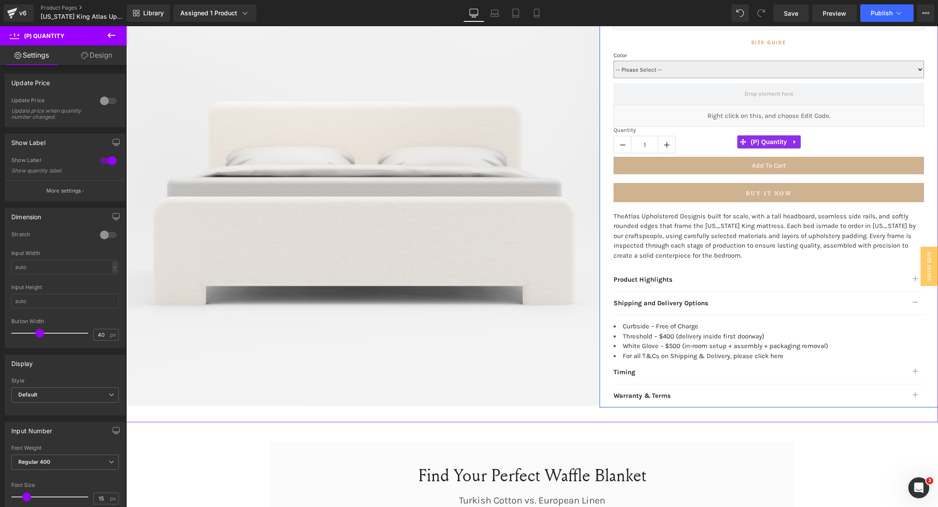
scroll to position [132, 0]
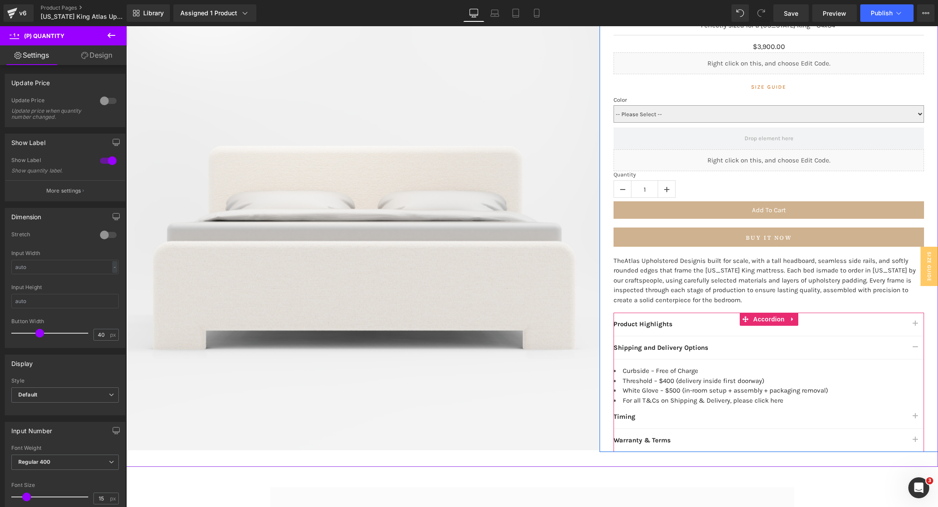
click at [781, 326] on span "button" at bounding box center [916, 326] width 0 height 0
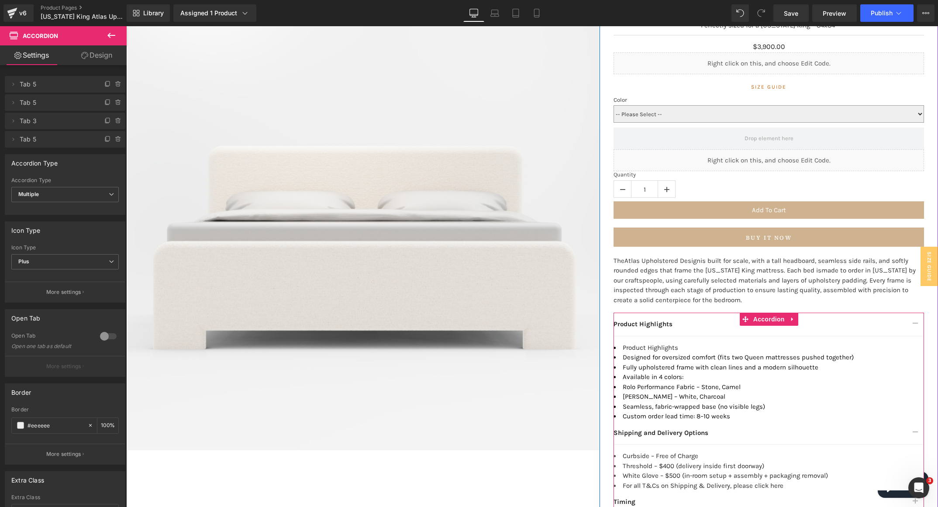
click at [126, 26] on div at bounding box center [126, 26] width 0 height 0
click at [677, 343] on li "Product Highlights" at bounding box center [769, 348] width 311 height 10
click at [676, 348] on li "Product Highlights" at bounding box center [769, 348] width 311 height 10
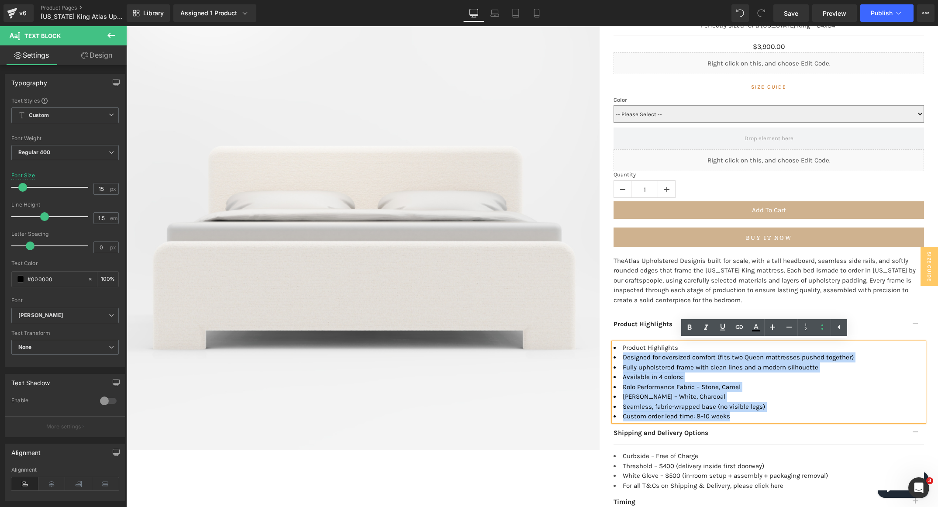
drag, startPoint x: 684, startPoint y: 347, endPoint x: 607, endPoint y: 347, distance: 76.9
click at [614, 347] on div "Product Highlights Designed for oversized comfort (fits two Queen mattresses pu…" at bounding box center [769, 382] width 311 height 79
click at [674, 347] on font "Product Highlights" at bounding box center [650, 348] width 55 height 8
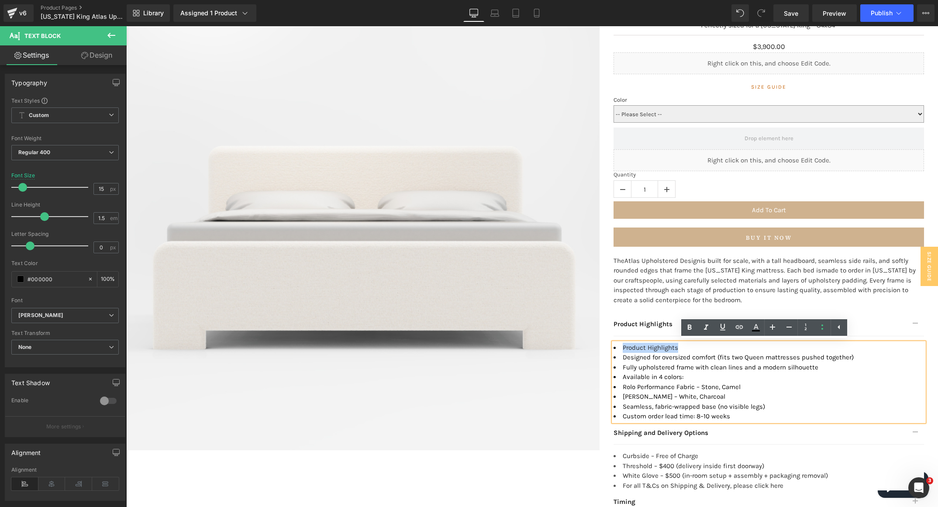
drag, startPoint x: 678, startPoint y: 346, endPoint x: 618, endPoint y: 345, distance: 59.9
click at [618, 345] on li "Product Highlights" at bounding box center [769, 348] width 311 height 10
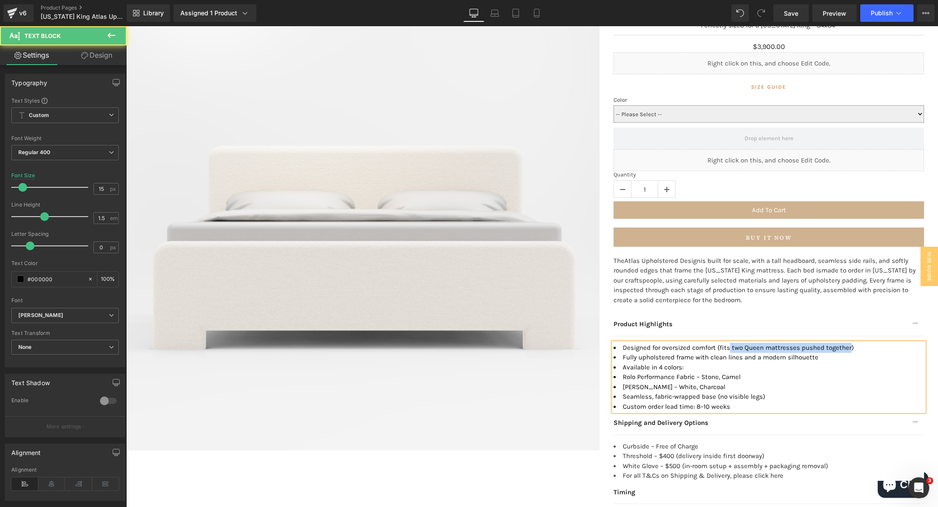
drag, startPoint x: 845, startPoint y: 347, endPoint x: 724, endPoint y: 346, distance: 121.0
click at [724, 346] on span "Designed for oversized comfort (fits two Queen mattresses pushed together)" at bounding box center [738, 348] width 231 height 8
click at [720, 356] on li "Fully upholstered frame with clean lines and a modern silhouette" at bounding box center [769, 357] width 311 height 10
click at [736, 355] on li "Fully upholstered frame with clean lines and a modern silhouette" at bounding box center [769, 357] width 311 height 10
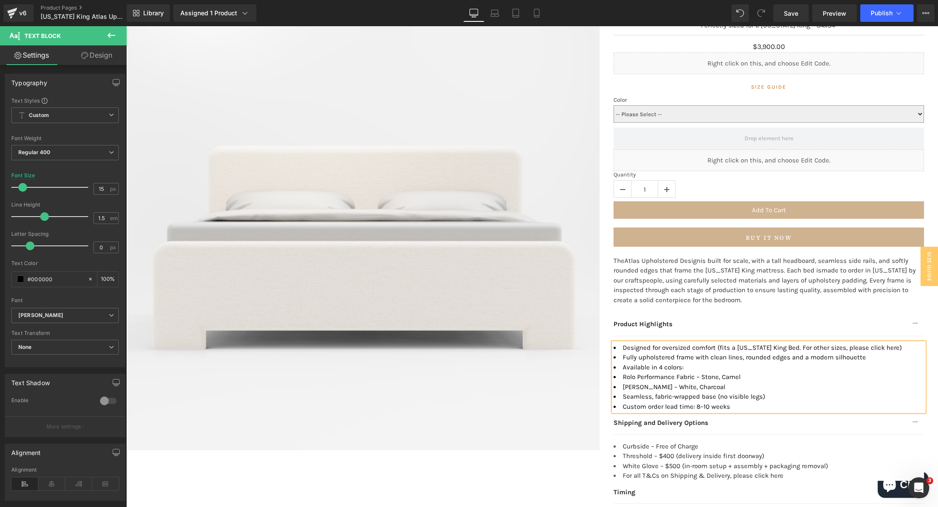
click at [781, 316] on div "Product Highlights Text Block" at bounding box center [769, 325] width 311 height 24
